Goal: Check status: Check status

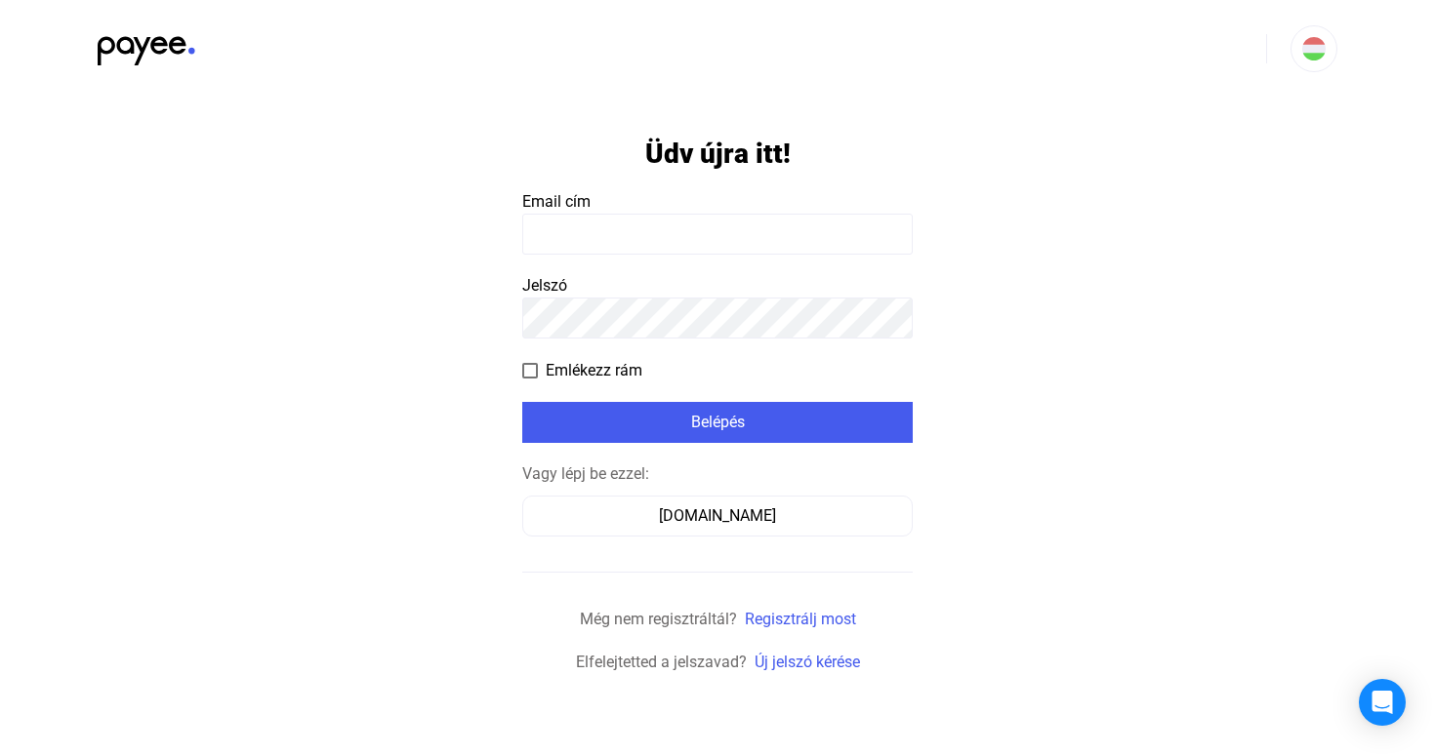
type input "**********"
click input "submit" at bounding box center [0, 0] width 0 height 0
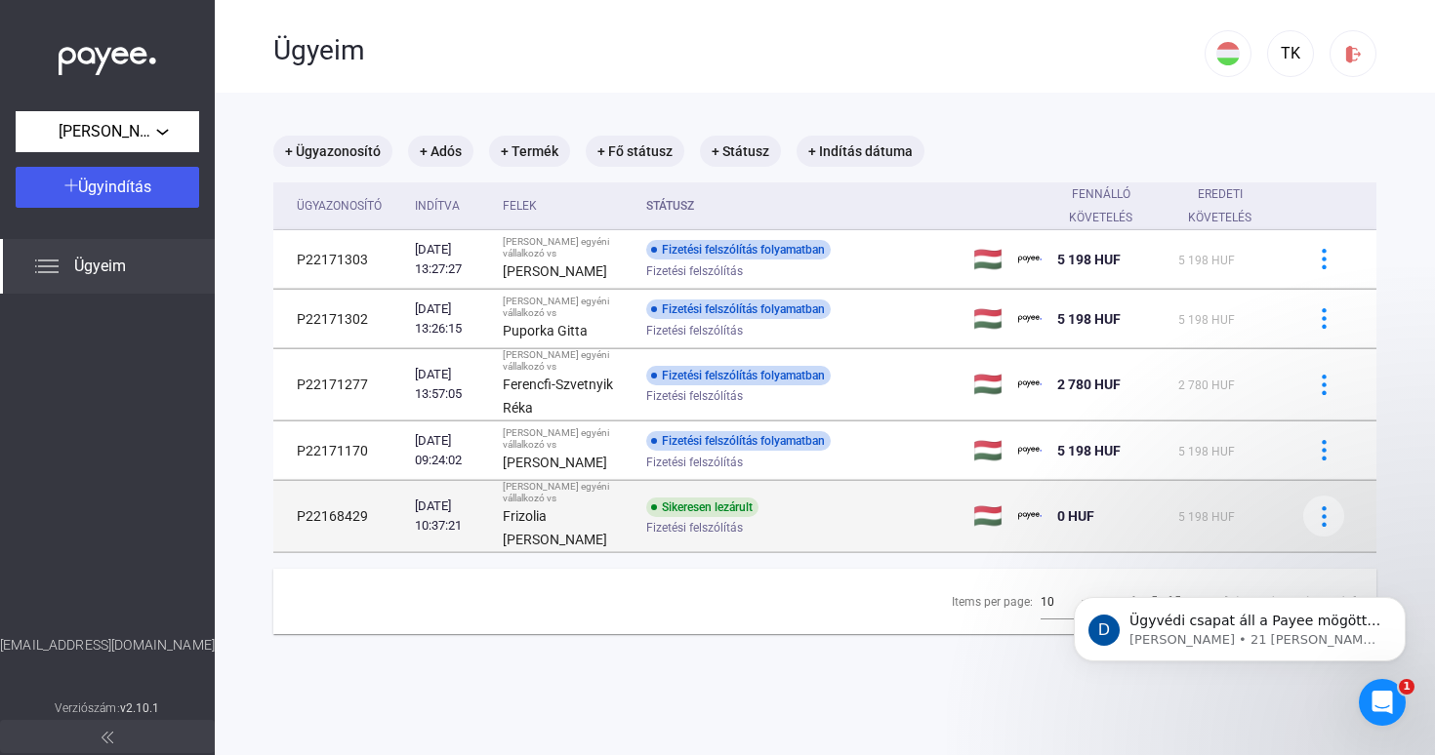
click at [746, 507] on div "Sikeresen lezárult" at bounding box center [702, 508] width 112 height 20
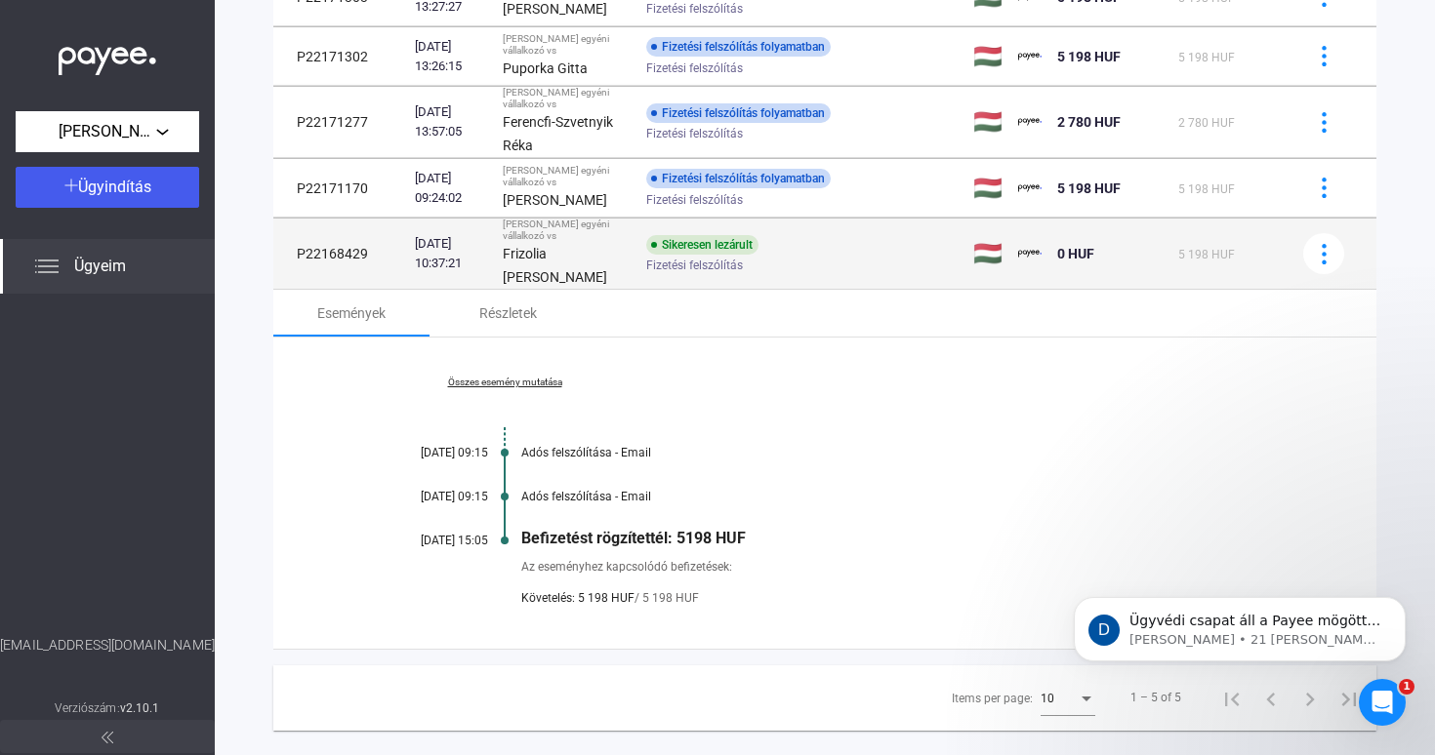
scroll to position [268, 0]
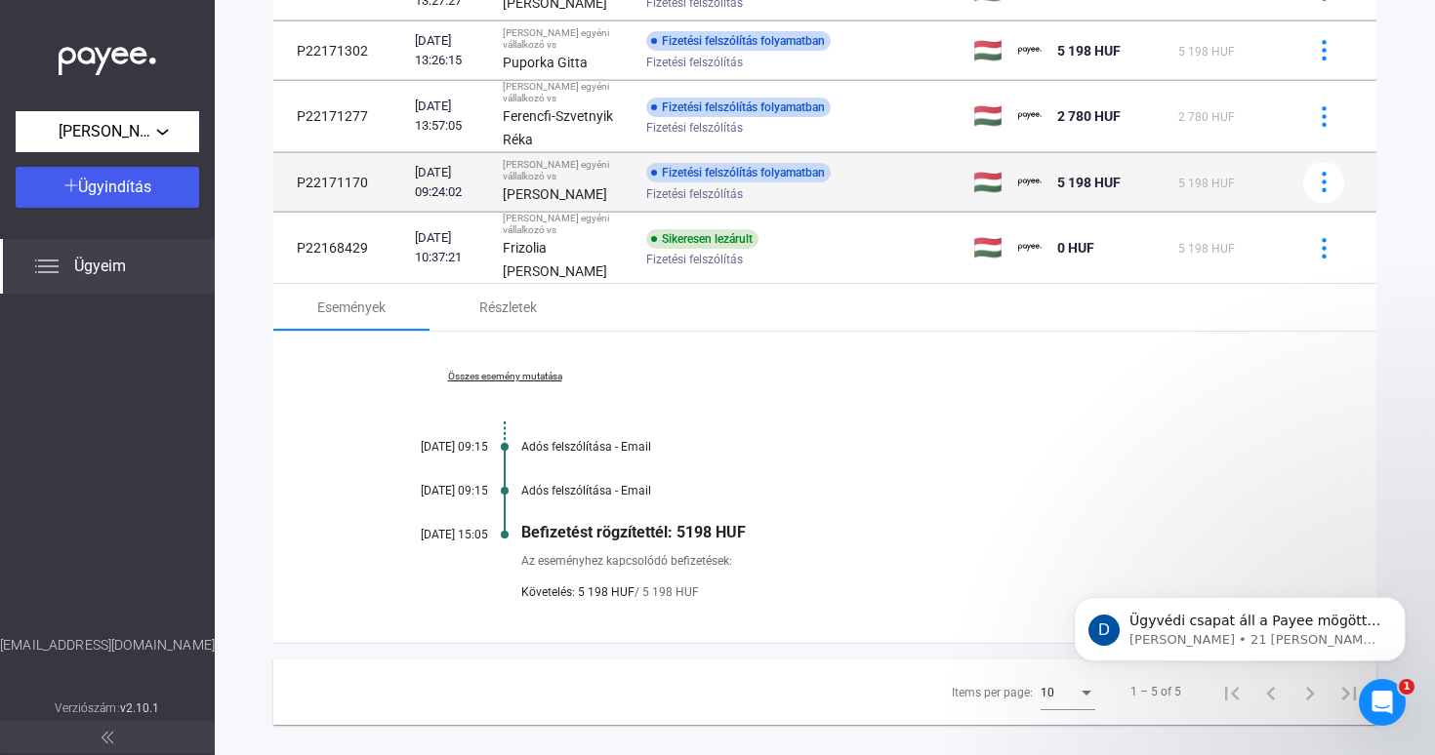
click at [862, 197] on div "Fizetési felszólítás" at bounding box center [801, 193] width 311 height 15
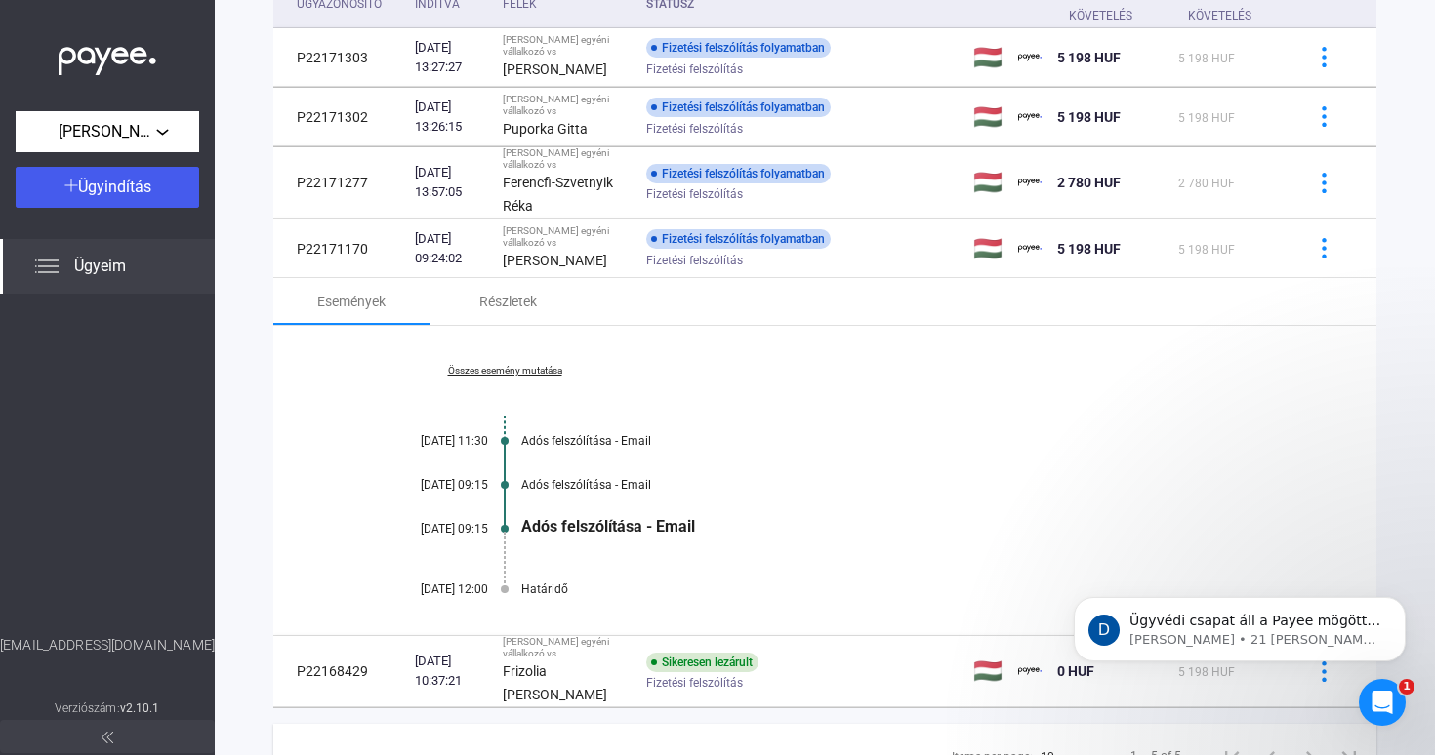
scroll to position [213, 0]
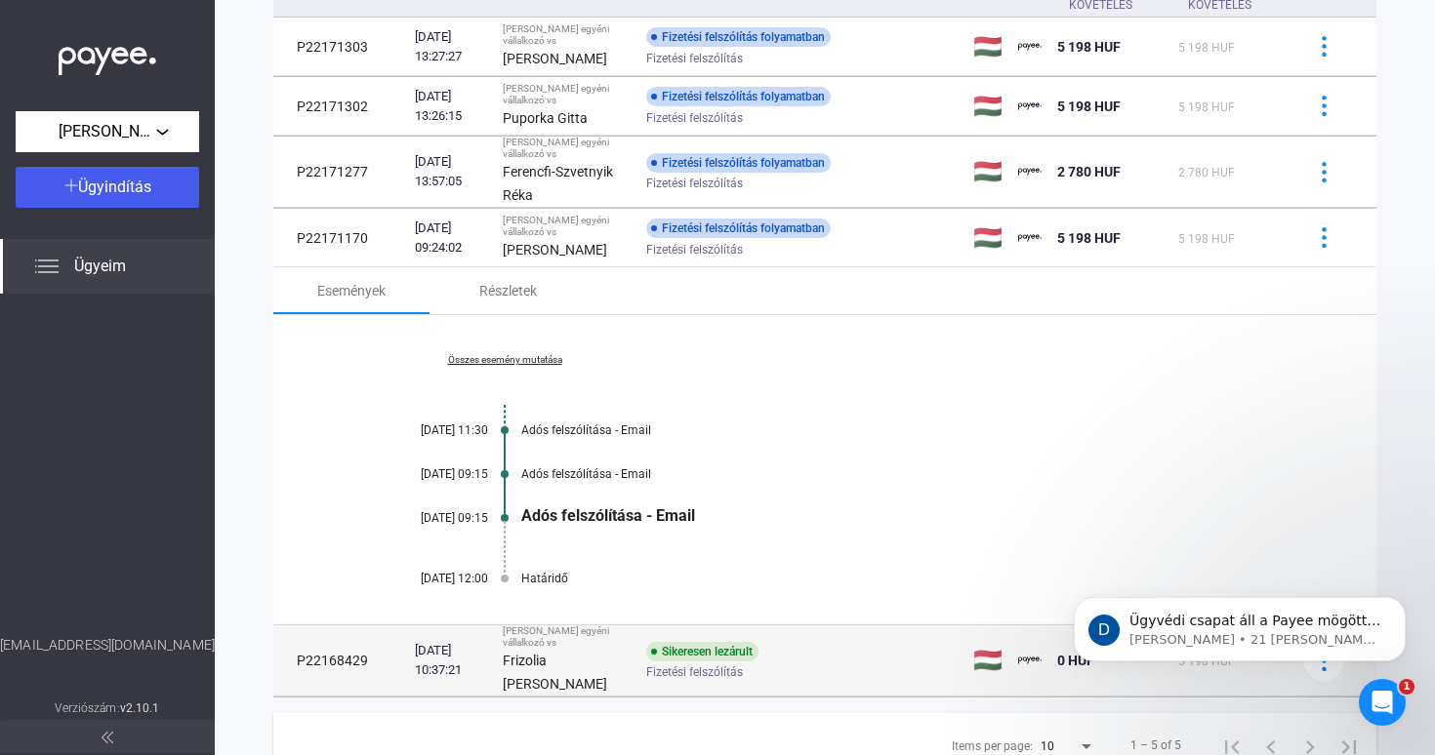
click at [625, 648] on div "[PERSON_NAME] egyéni vállalkozó vs" at bounding box center [567, 637] width 128 height 23
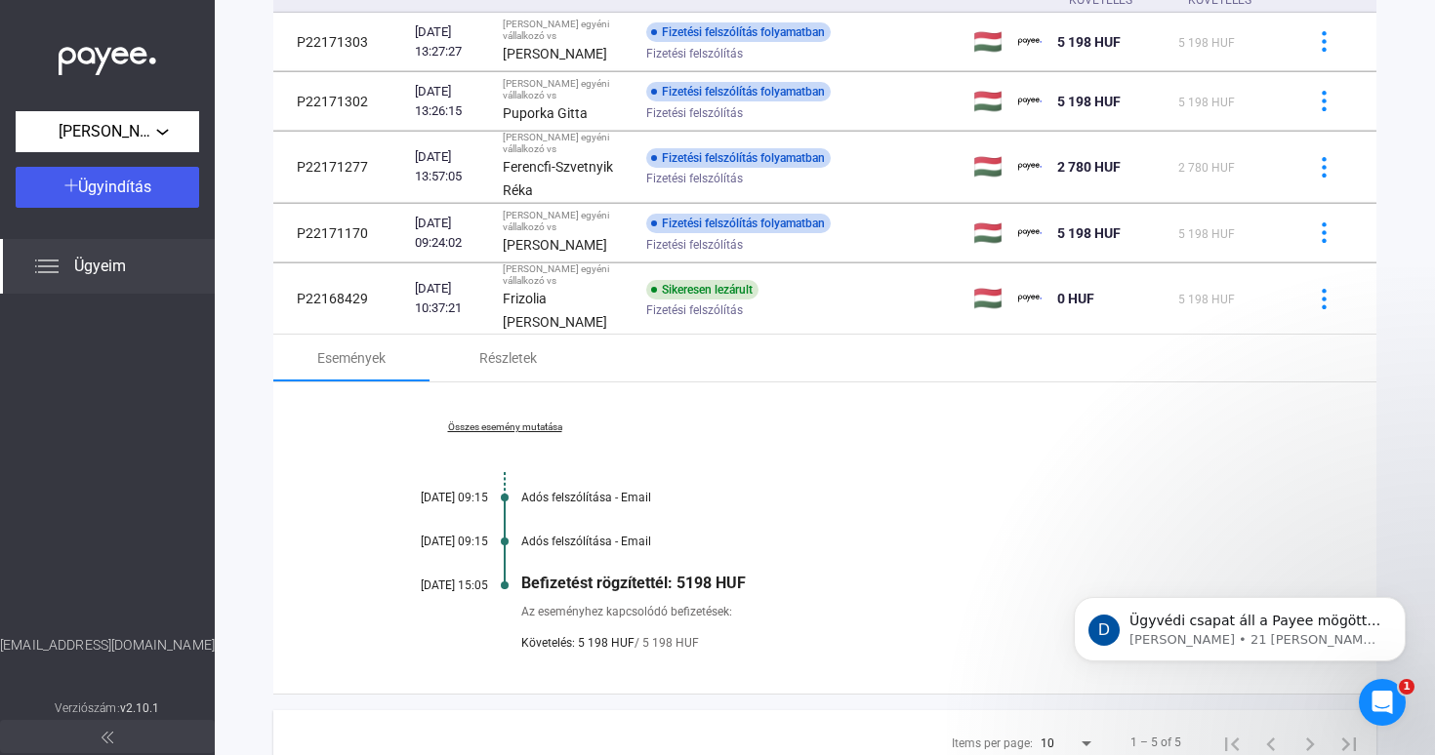
scroll to position [63, 0]
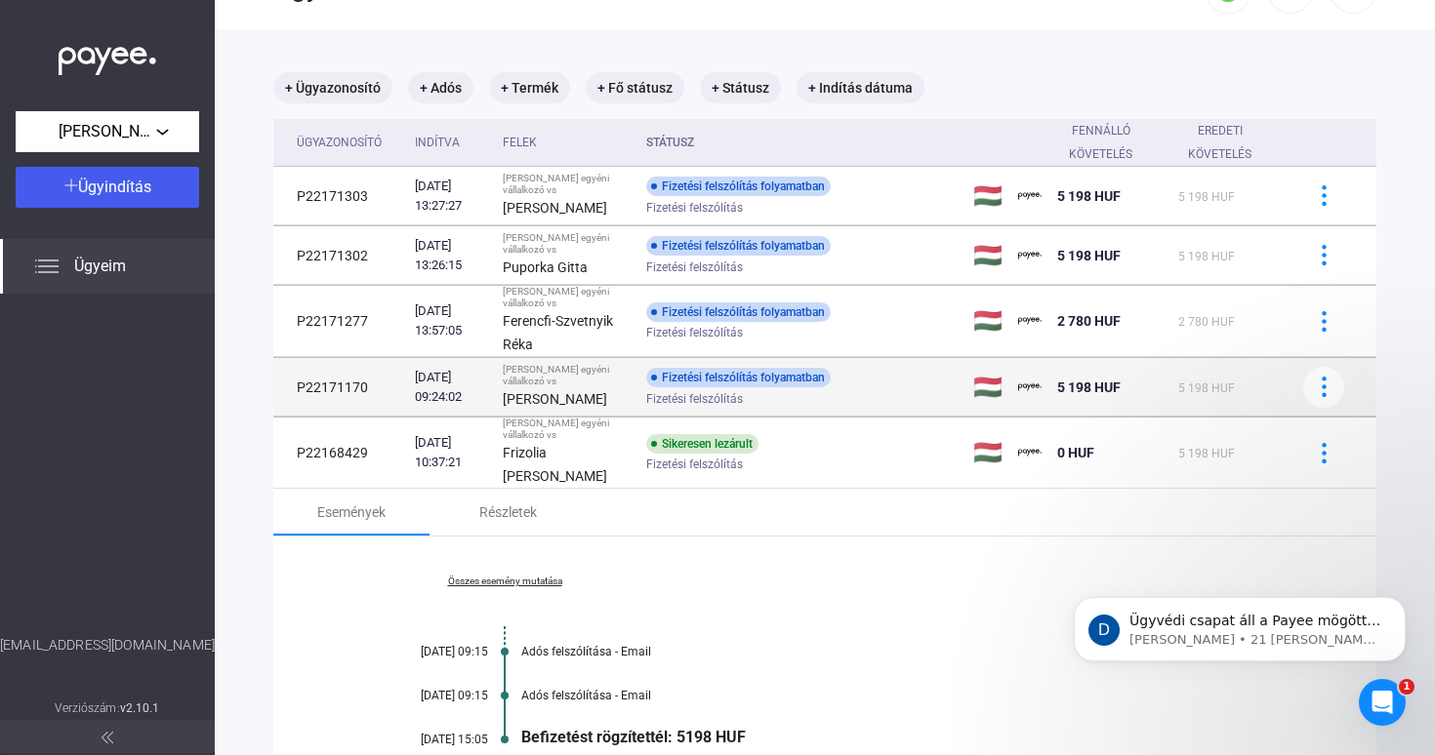
click at [612, 374] on div "[PERSON_NAME] egyéni vállalkozó vs" at bounding box center [567, 375] width 128 height 23
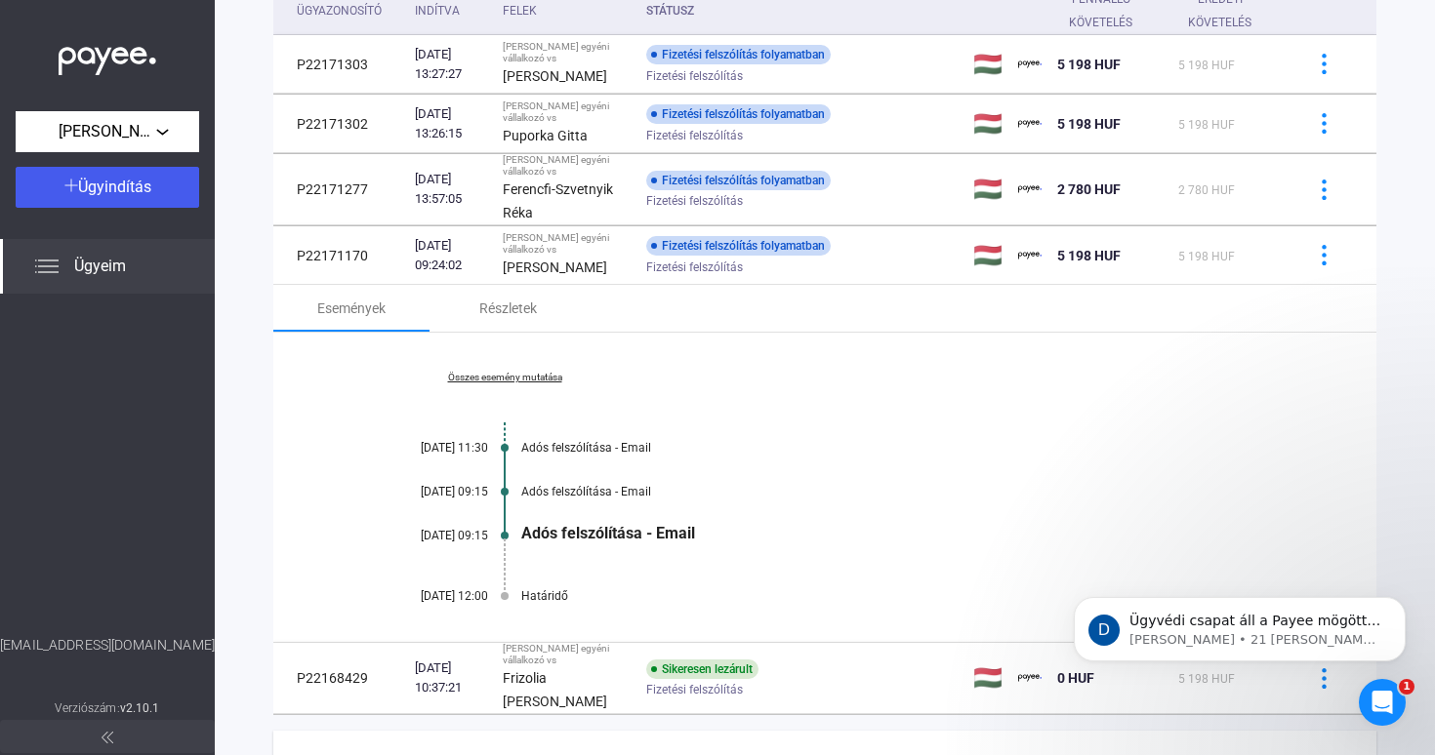
scroll to position [205, 0]
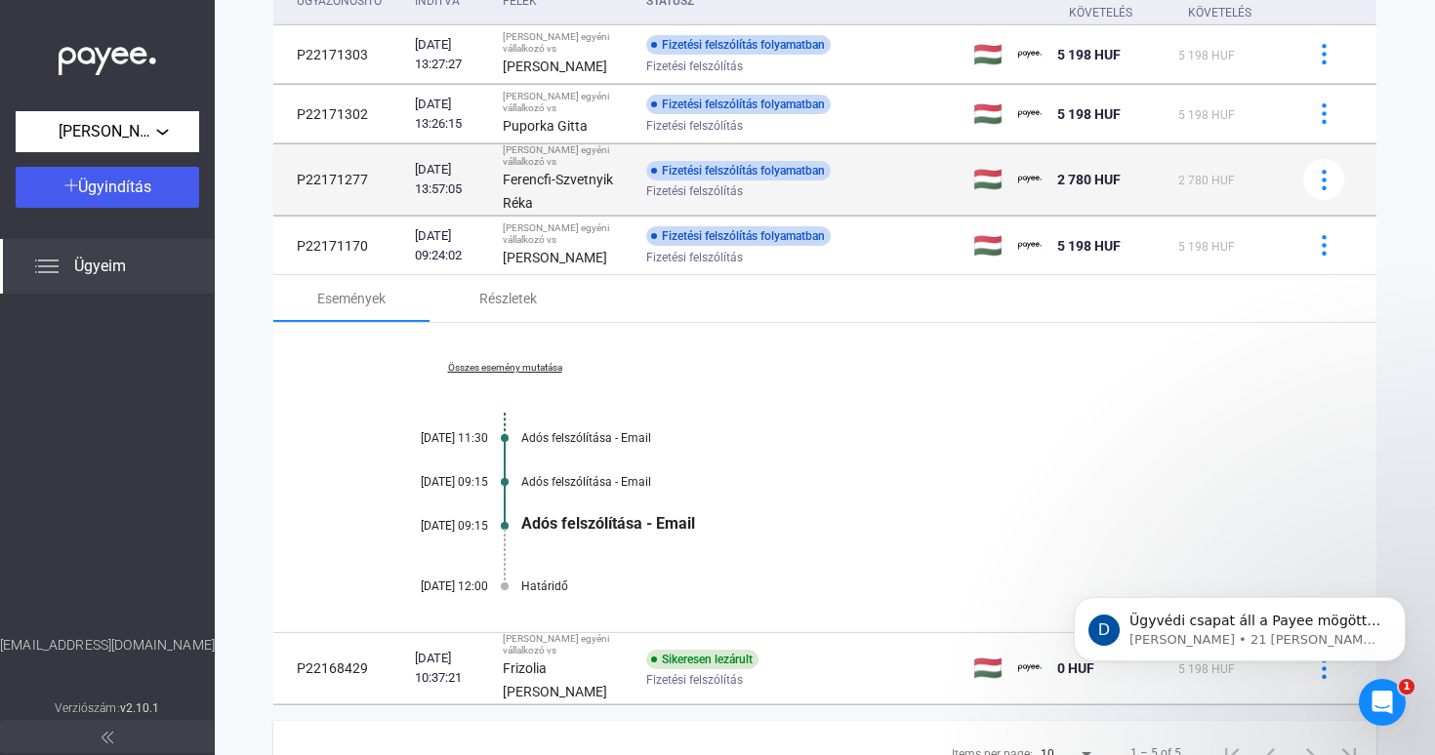
click at [613, 181] on strong "Ferencfi-Szvetnyik Réka" at bounding box center [558, 191] width 110 height 39
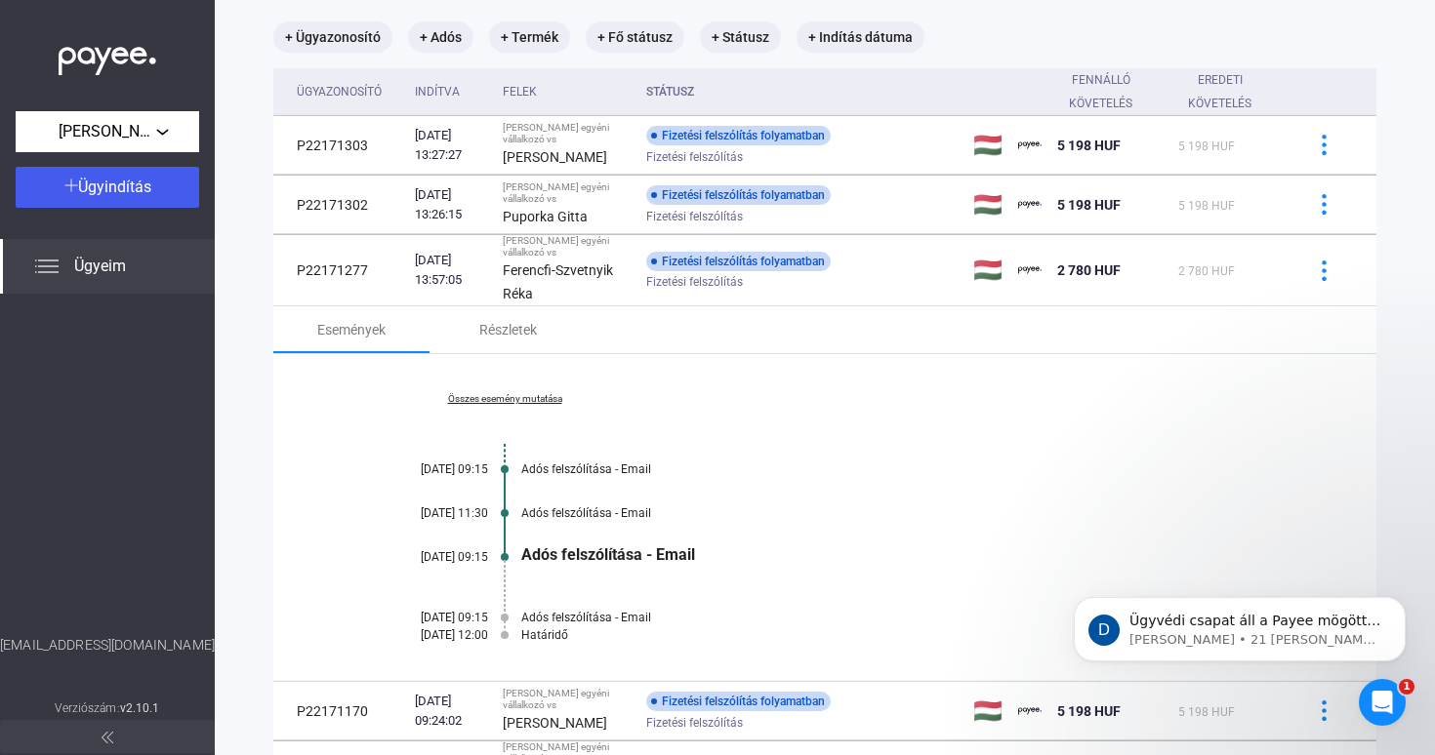
scroll to position [111, 0]
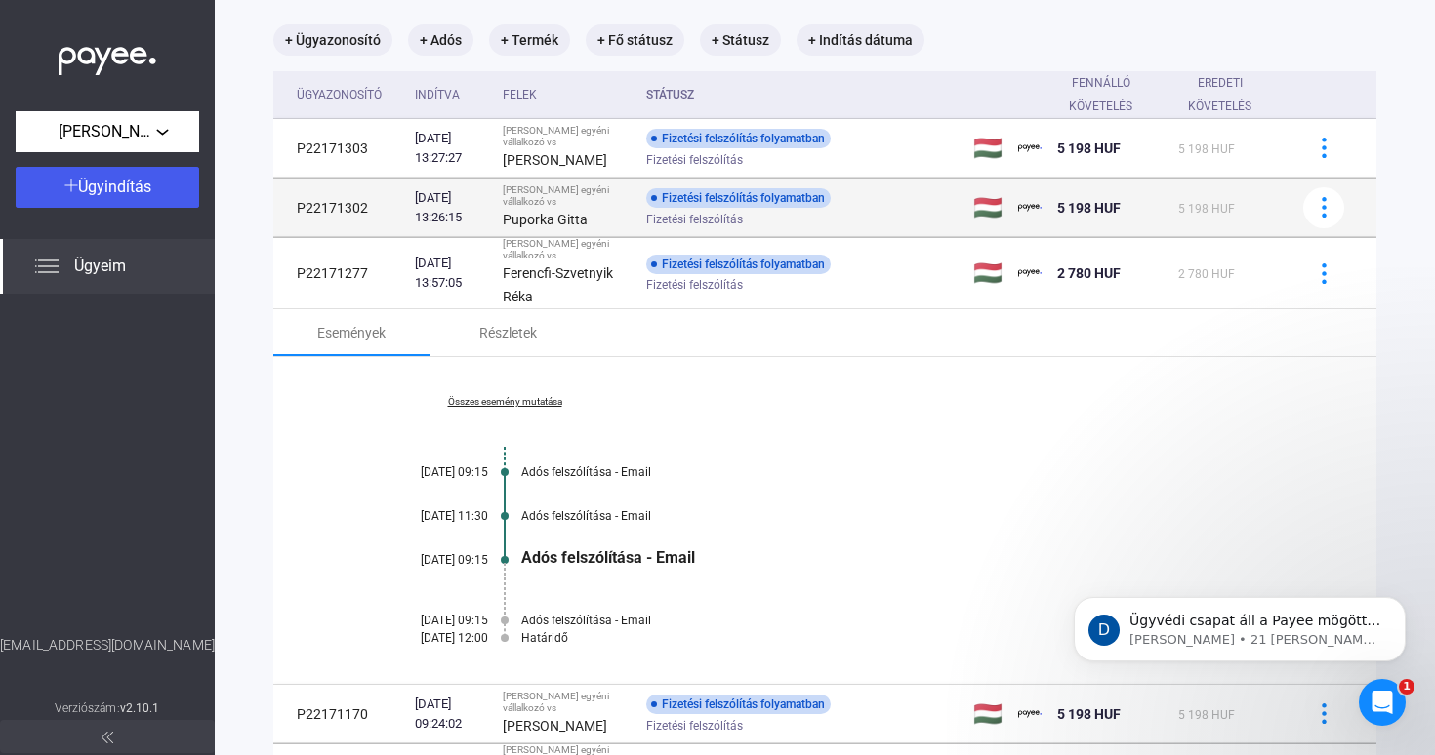
click at [588, 216] on strong "Puporka Gitta" at bounding box center [545, 220] width 85 height 16
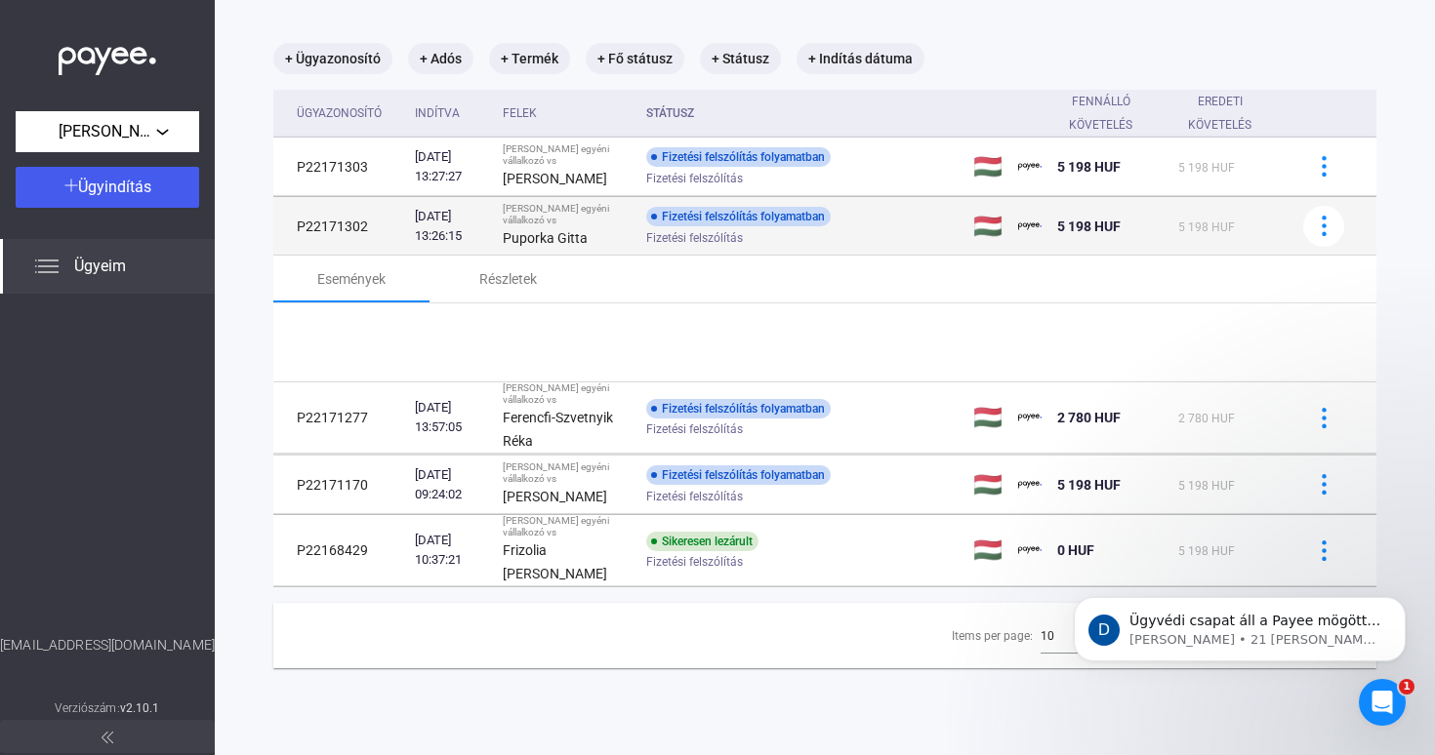
scroll to position [93, 0]
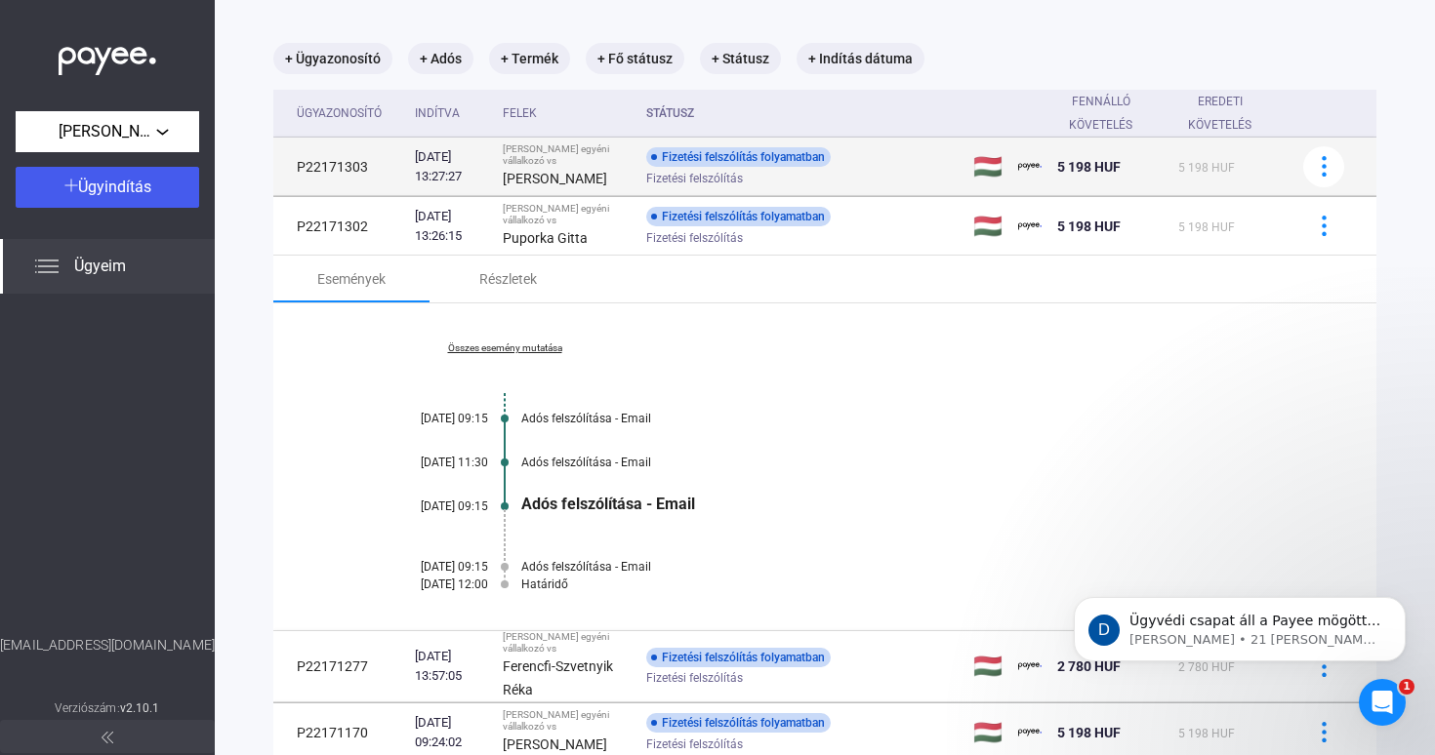
click at [594, 183] on strong "[PERSON_NAME]" at bounding box center [555, 179] width 104 height 16
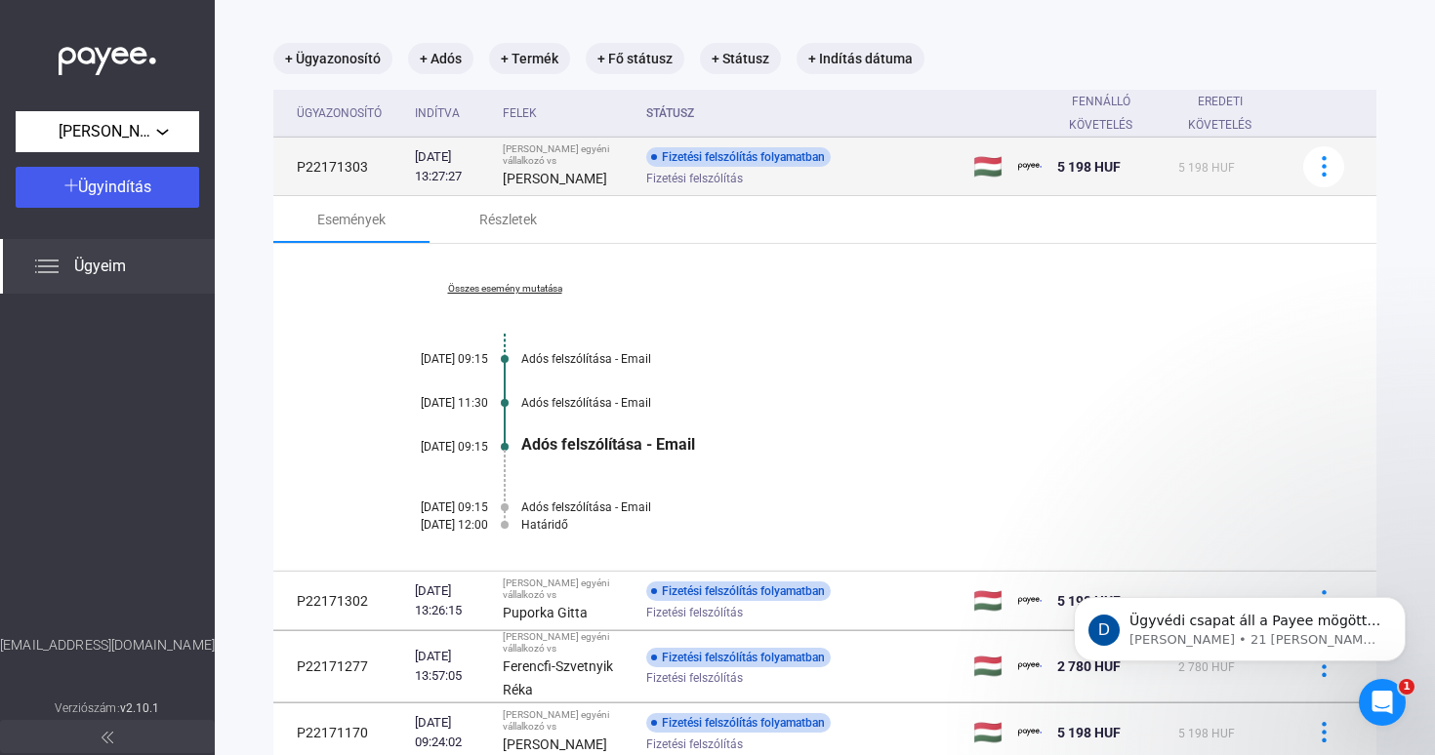
click at [630, 155] on div "[PERSON_NAME] egyéni vállalkozó vs" at bounding box center [567, 154] width 128 height 23
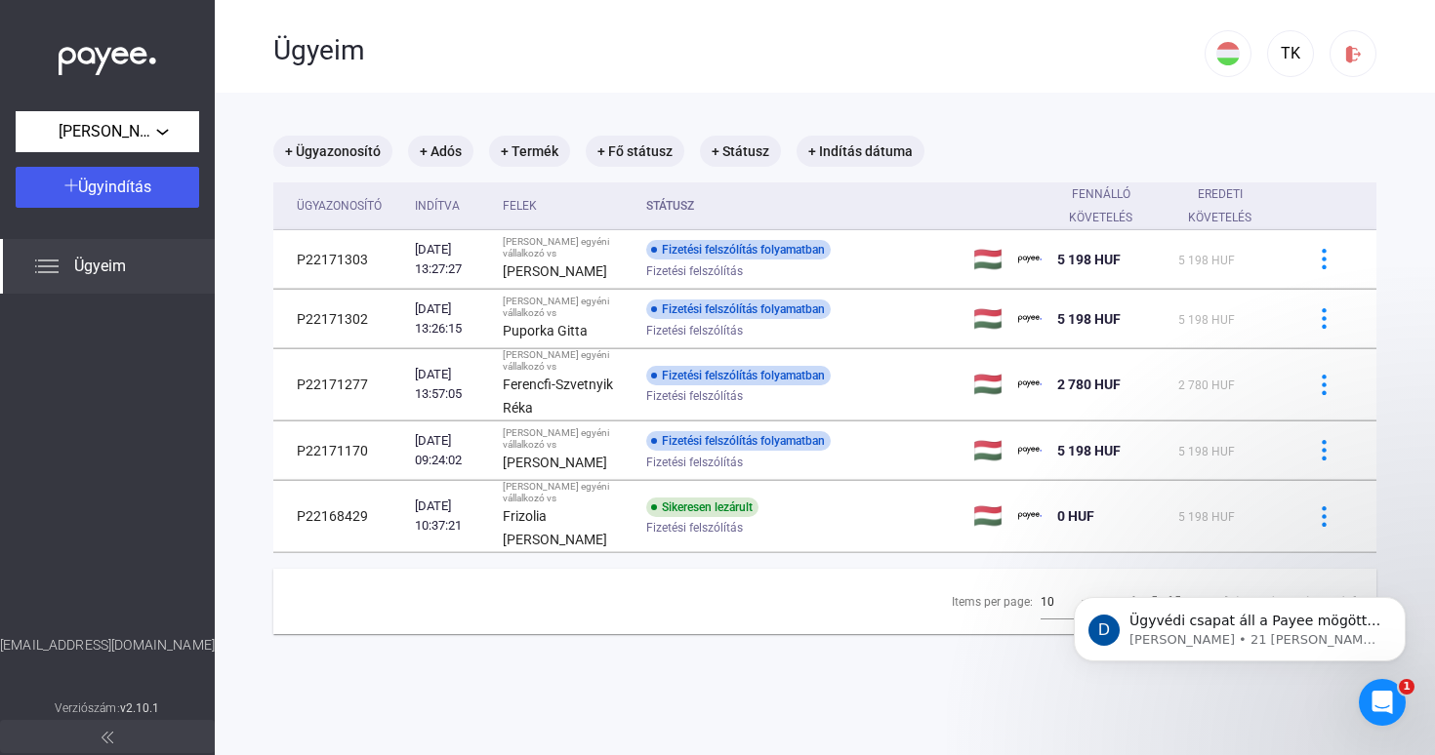
scroll to position [0, 0]
